Goal: Find contact information: Find contact information

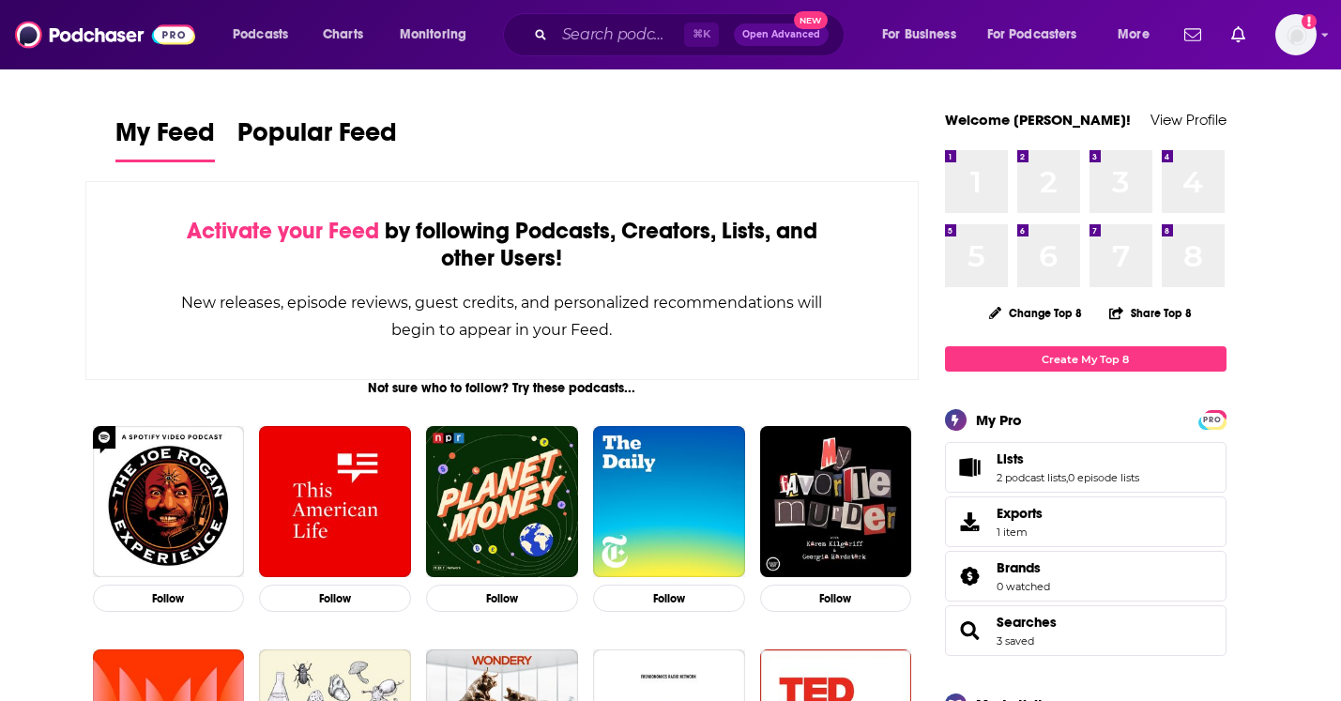
click at [775, 34] on span "Open Advanced" at bounding box center [781, 34] width 78 height 9
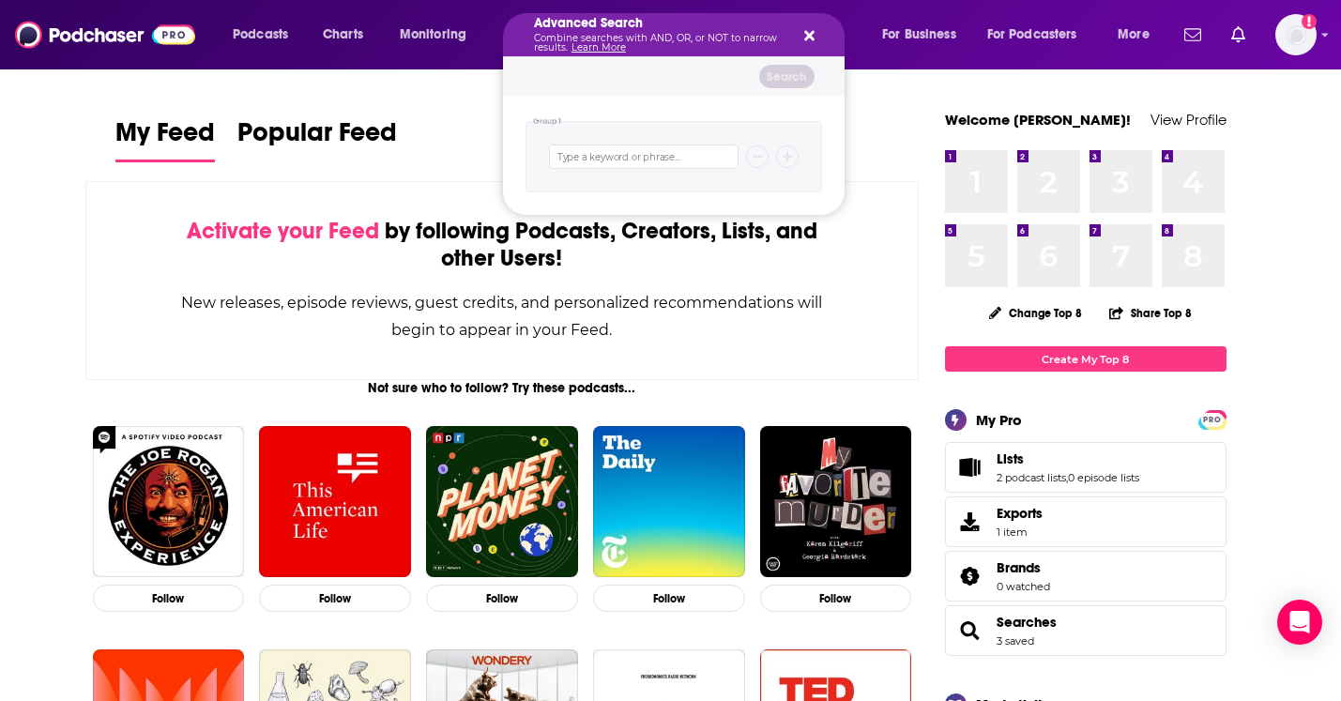
click at [804, 32] on icon "Search podcasts, credits, & more..." at bounding box center [809, 36] width 10 height 10
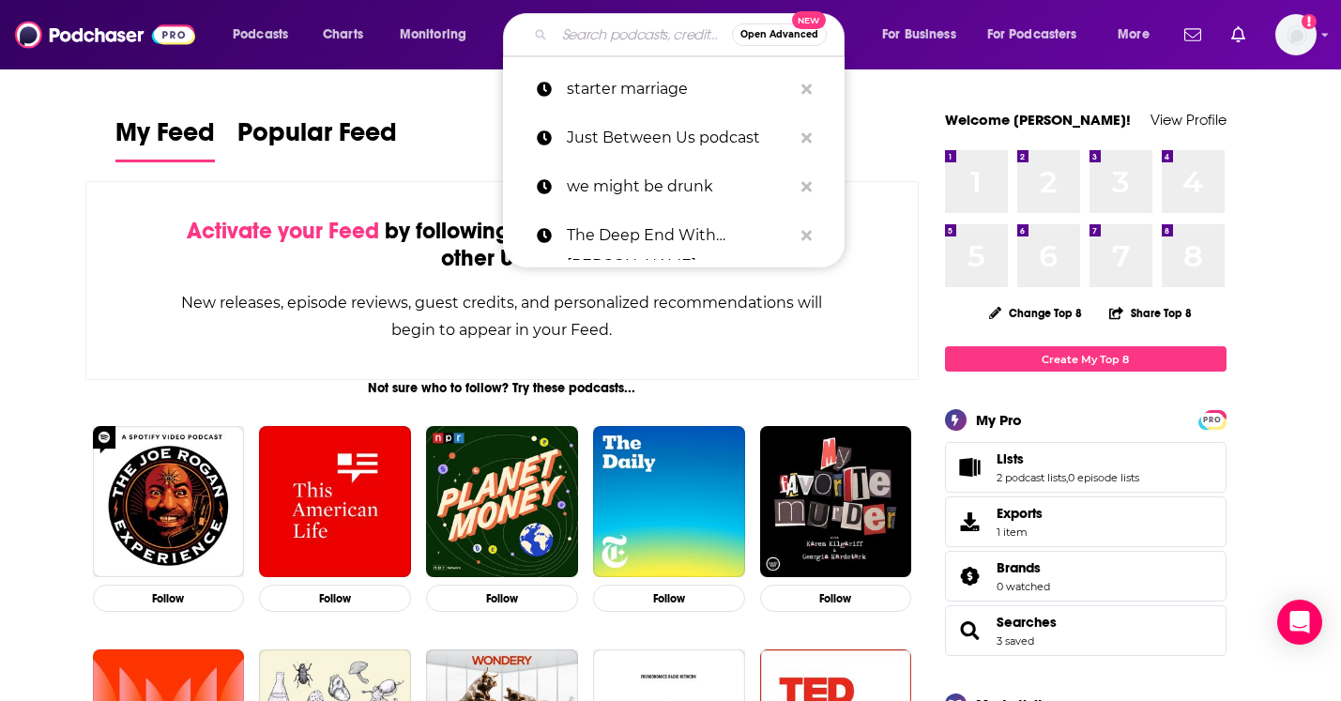
click at [615, 35] on input "Search podcasts, credits, & more..." at bounding box center [643, 35] width 177 height 30
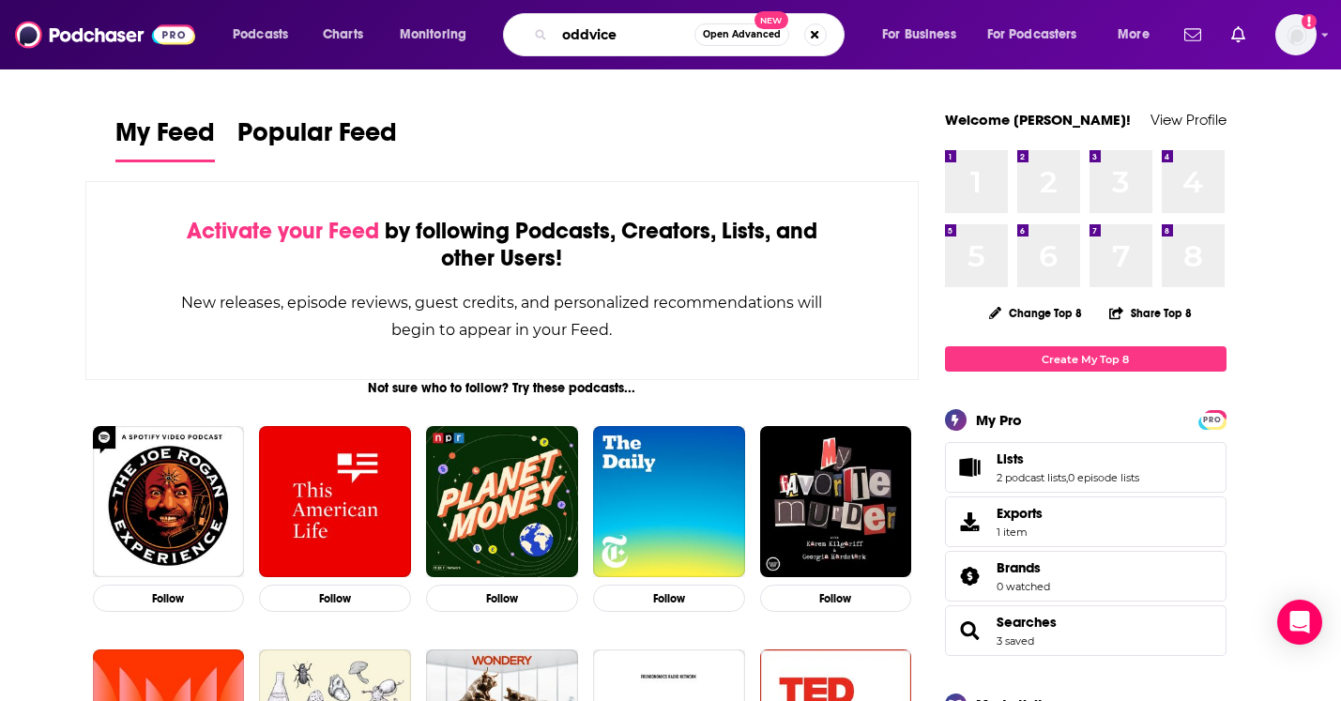
type input "oddvice"
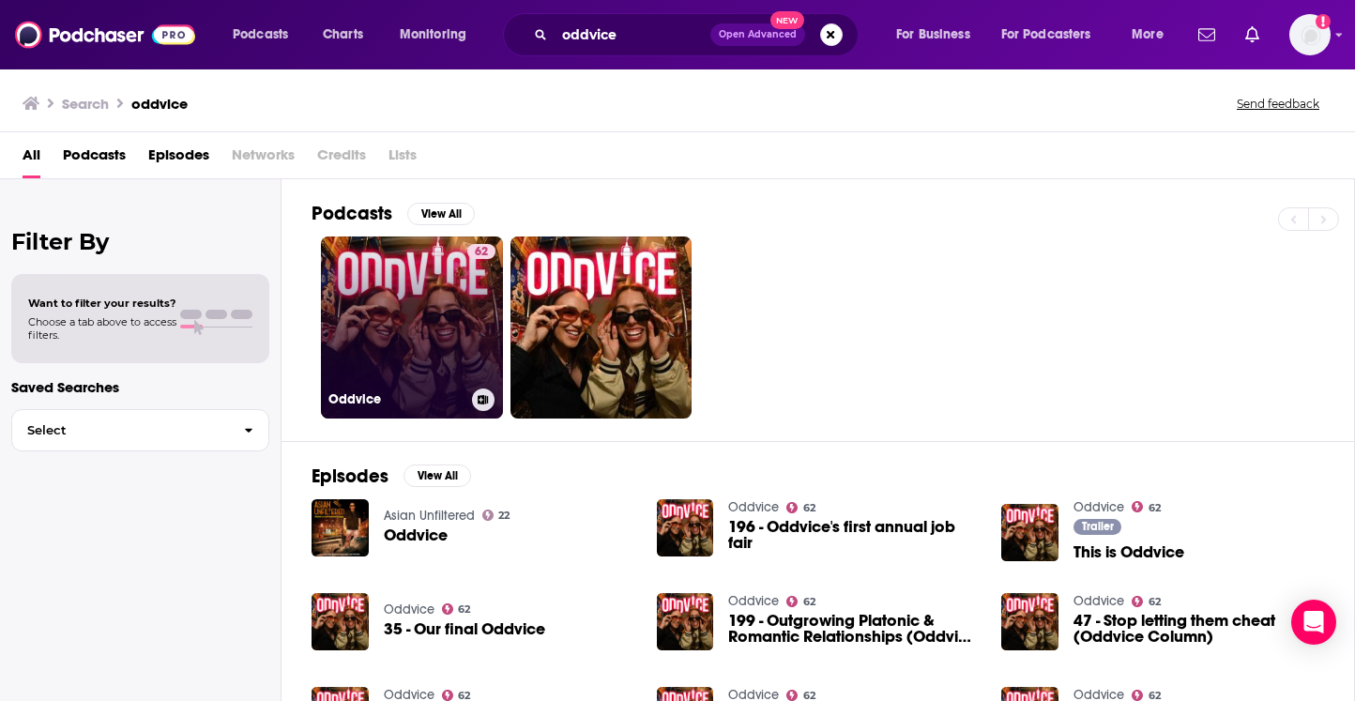
click at [397, 319] on link "62 Oddvice" at bounding box center [412, 328] width 182 height 182
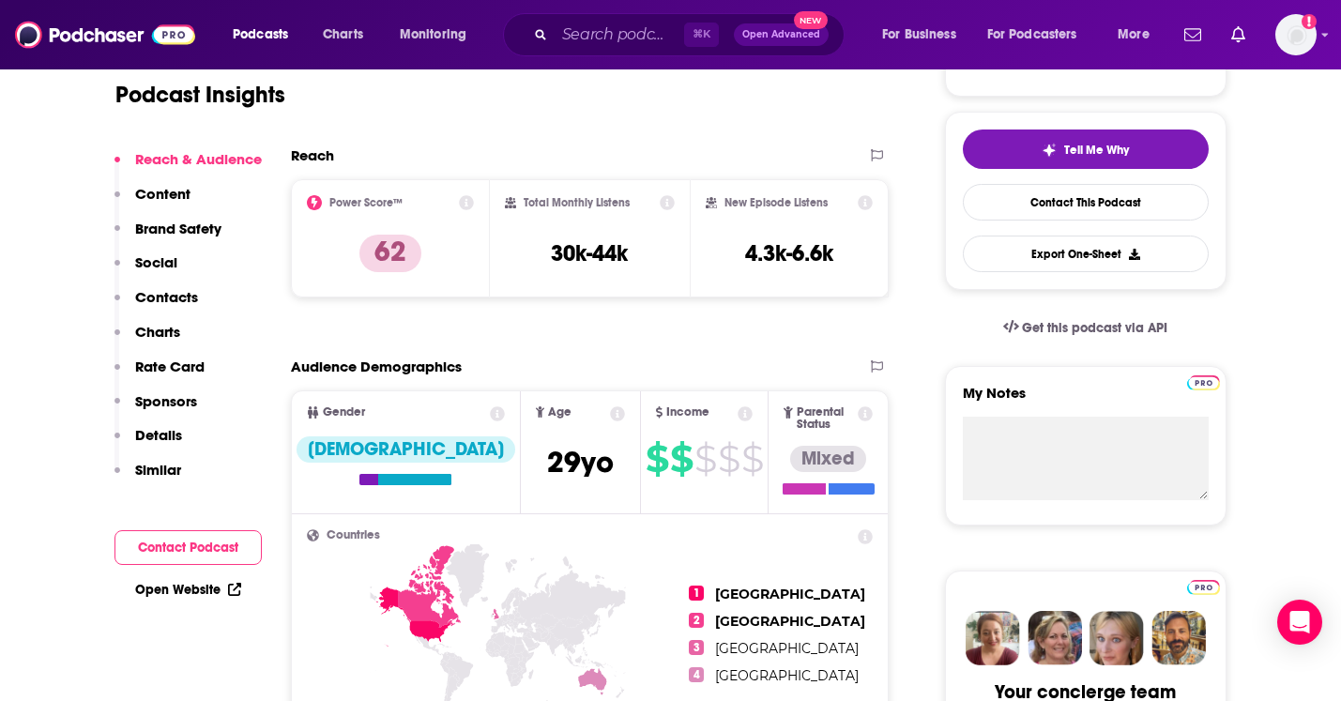
scroll to position [502, 0]
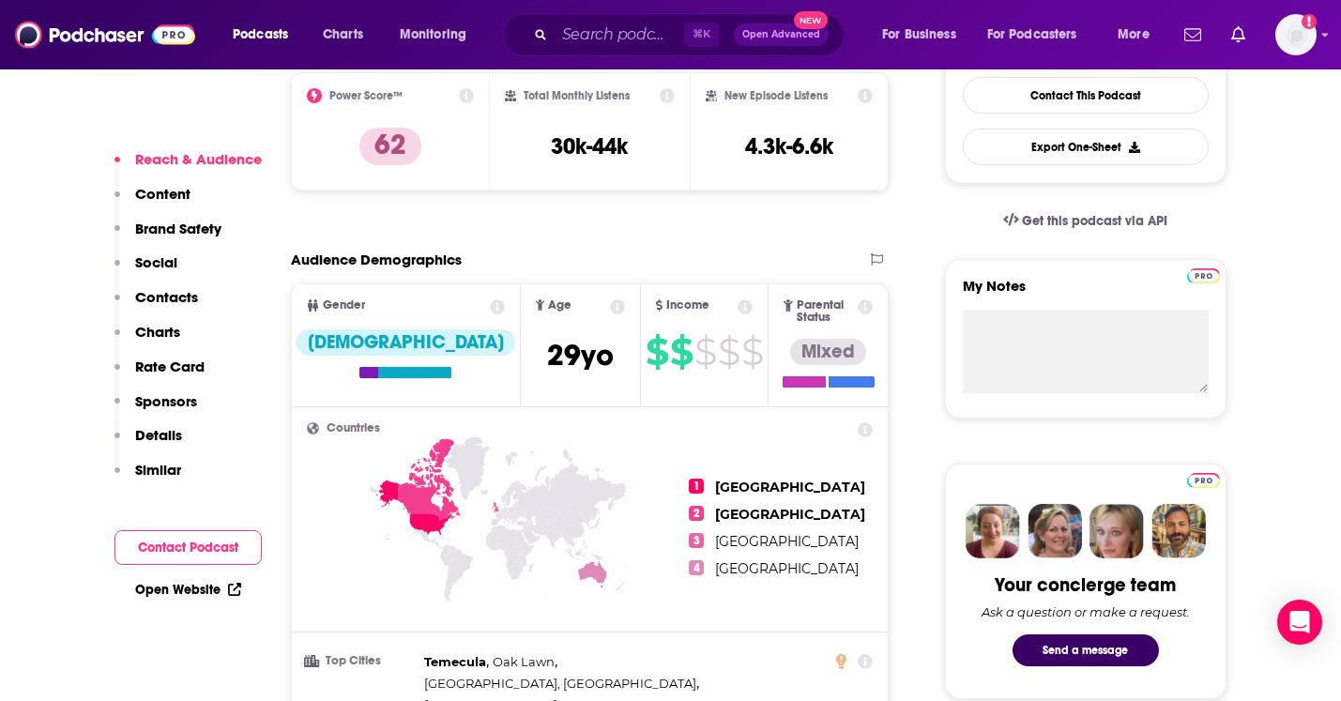
click at [160, 296] on p "Contacts" at bounding box center [166, 297] width 63 height 18
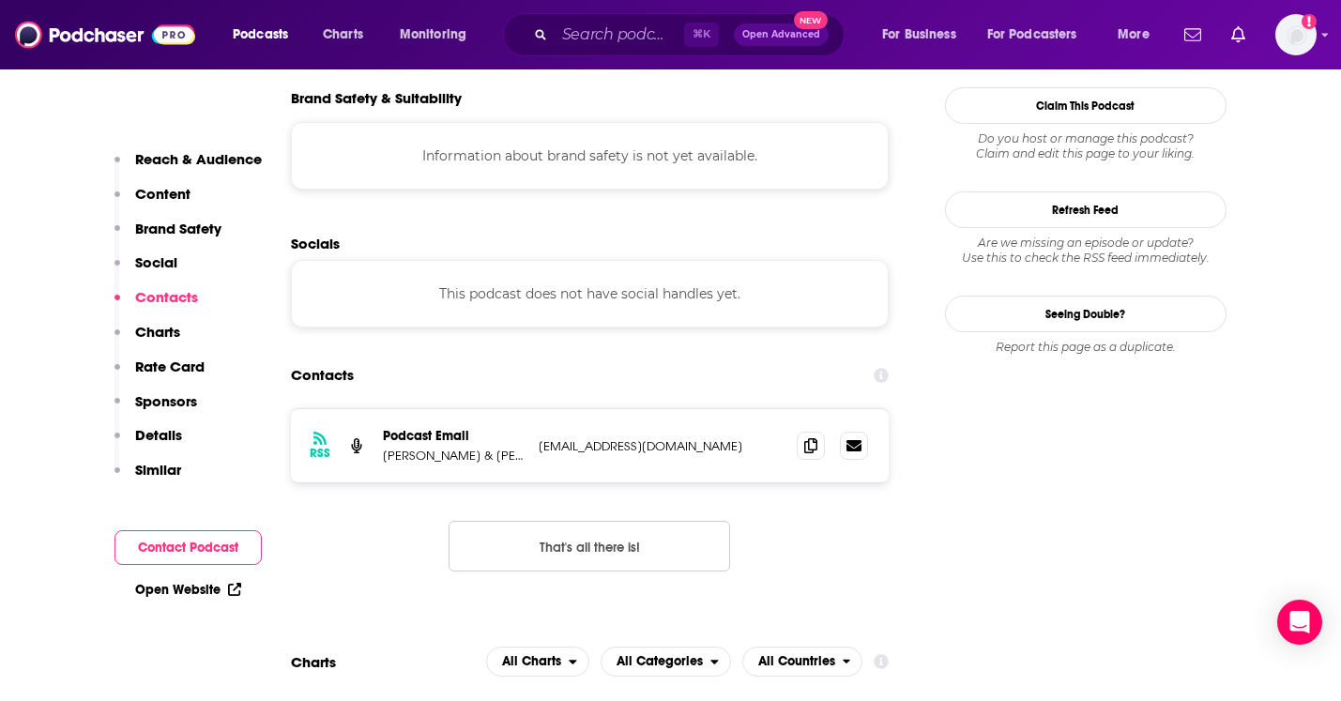
scroll to position [1666, 0]
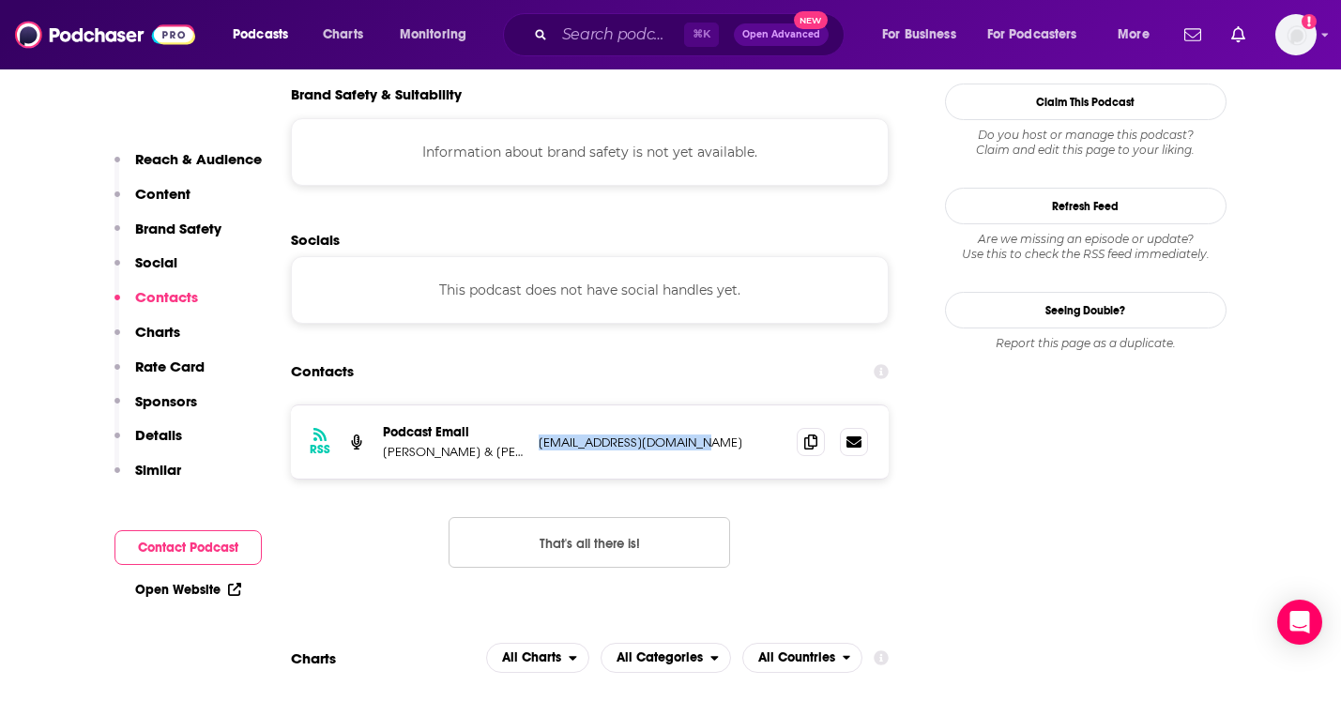
drag, startPoint x: 720, startPoint y: 349, endPoint x: 542, endPoint y: 349, distance: 178.3
click at [542, 435] on p "[EMAIL_ADDRESS][DOMAIN_NAME]" at bounding box center [661, 443] width 244 height 16
copy p "[EMAIL_ADDRESS][DOMAIN_NAME]"
